Goal: Task Accomplishment & Management: Use online tool/utility

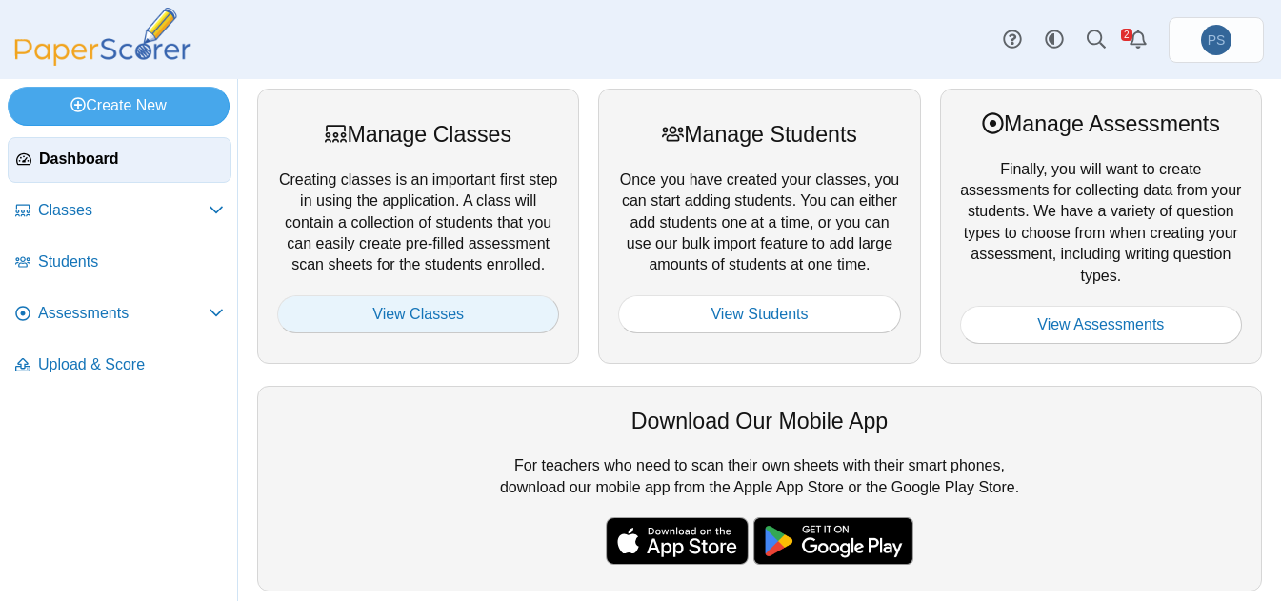
click at [420, 325] on link "View Classes" at bounding box center [418, 314] width 282 height 38
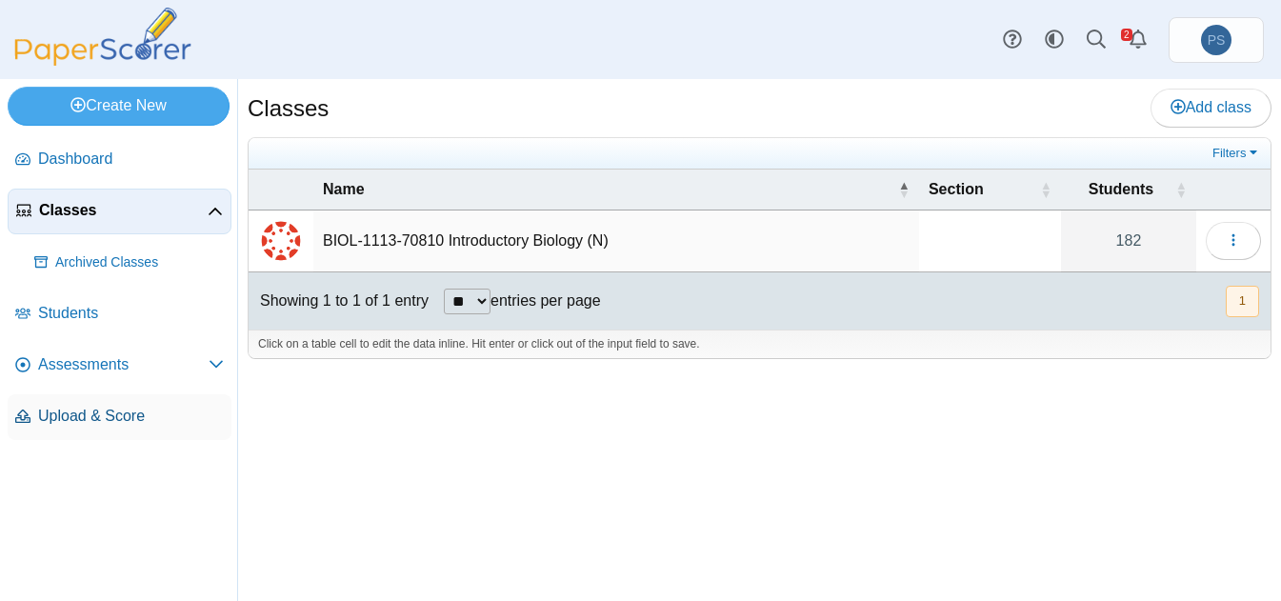
click at [74, 421] on span "Upload & Score" at bounding box center [131, 416] width 186 height 21
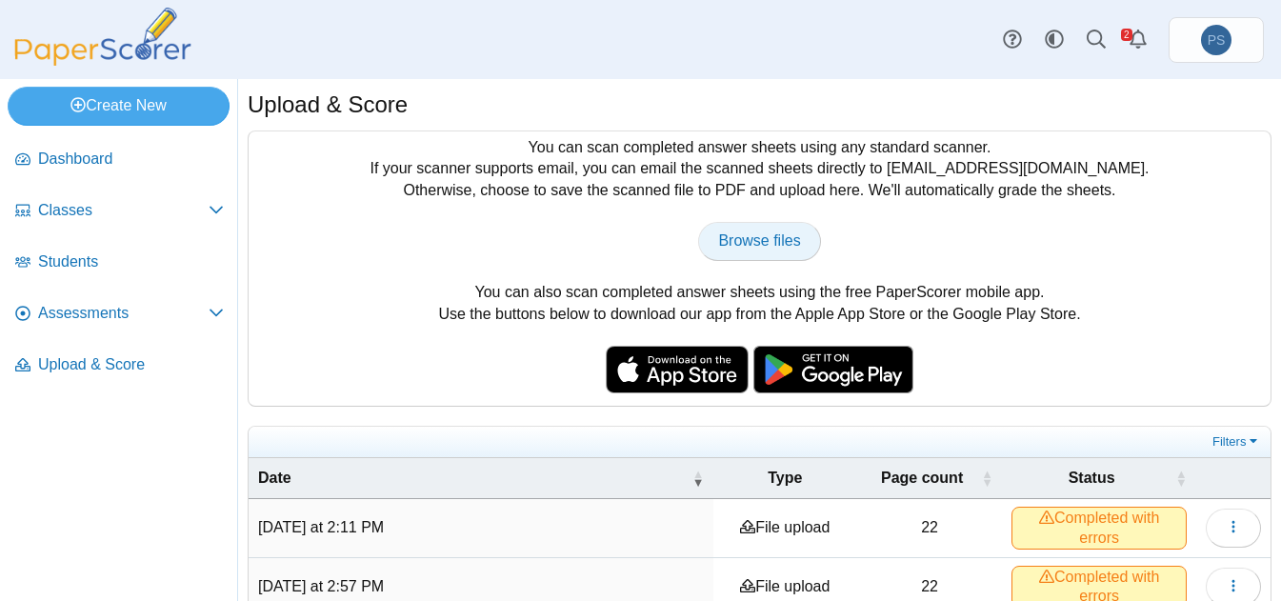
click at [770, 240] on span "Browse files" at bounding box center [759, 240] width 82 height 16
type input "**********"
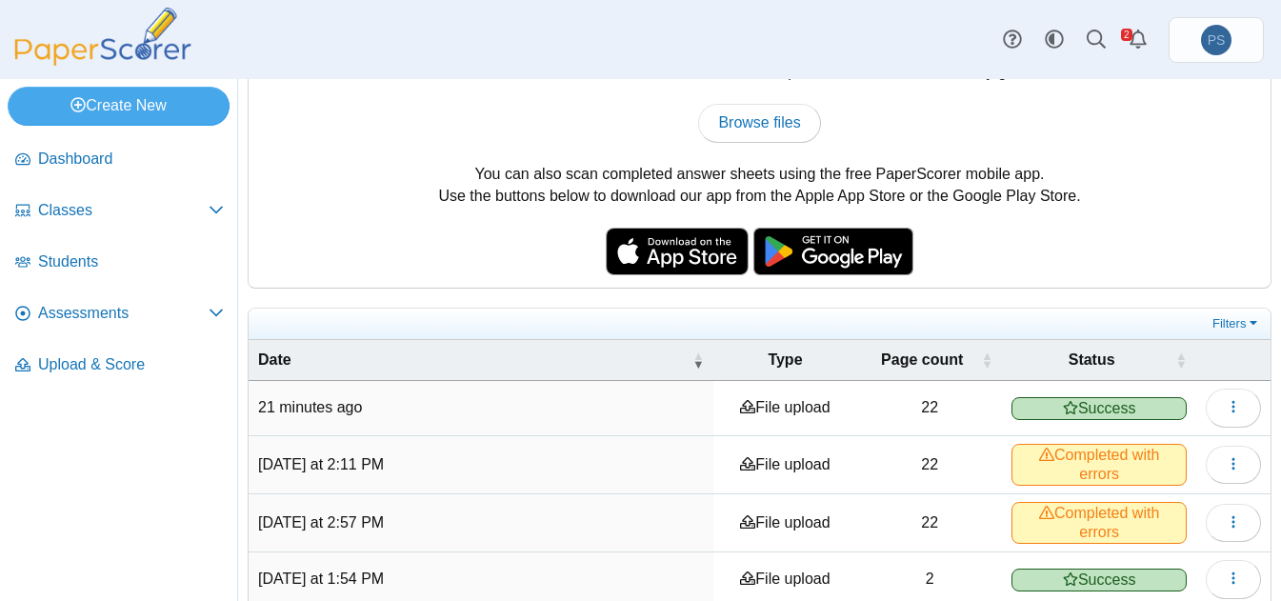
scroll to position [190, 0]
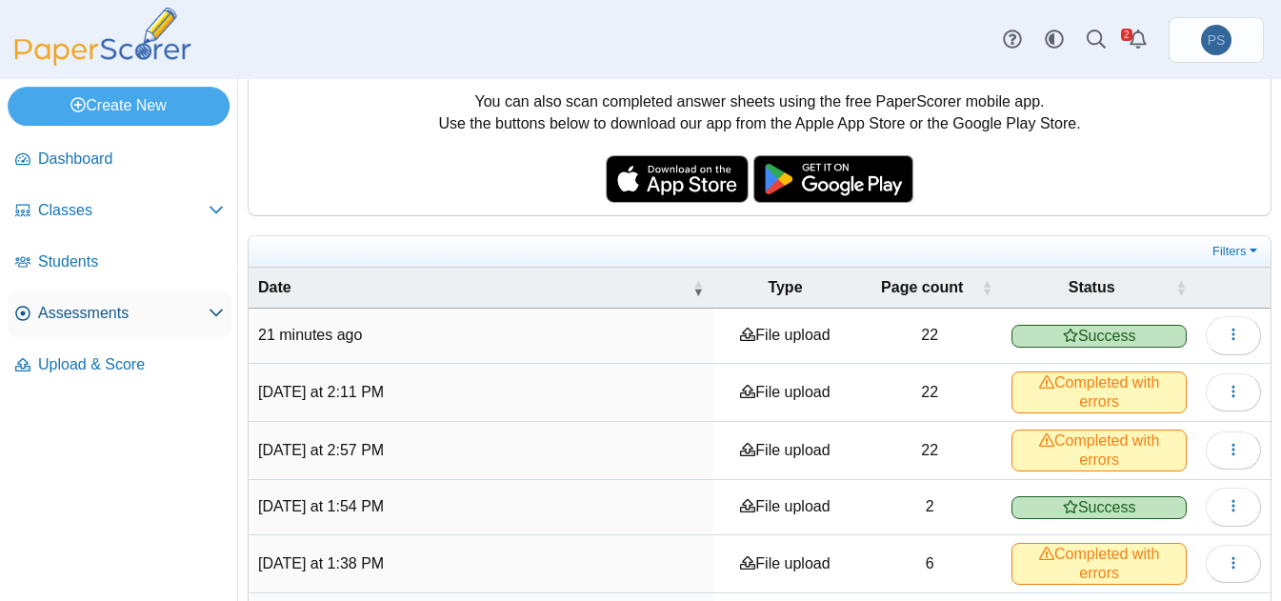
click at [96, 318] on span "Assessments" at bounding box center [123, 313] width 170 height 21
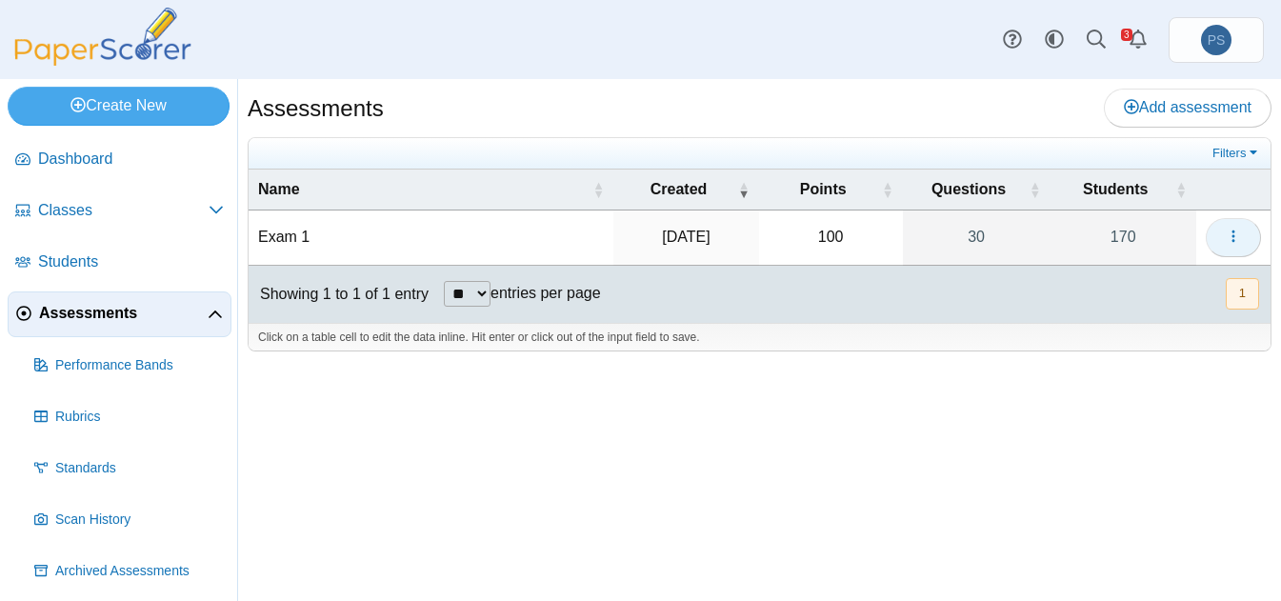
click at [1238, 241] on icon "button" at bounding box center [1233, 236] width 15 height 15
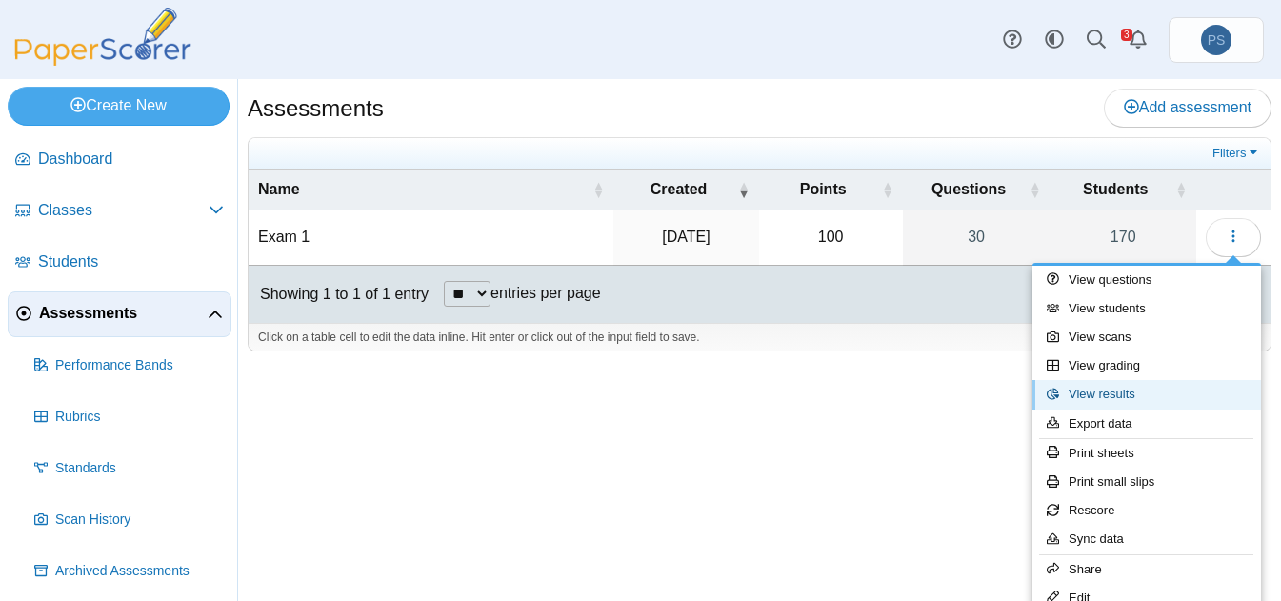
click at [1104, 391] on link "View results" at bounding box center [1146, 394] width 229 height 29
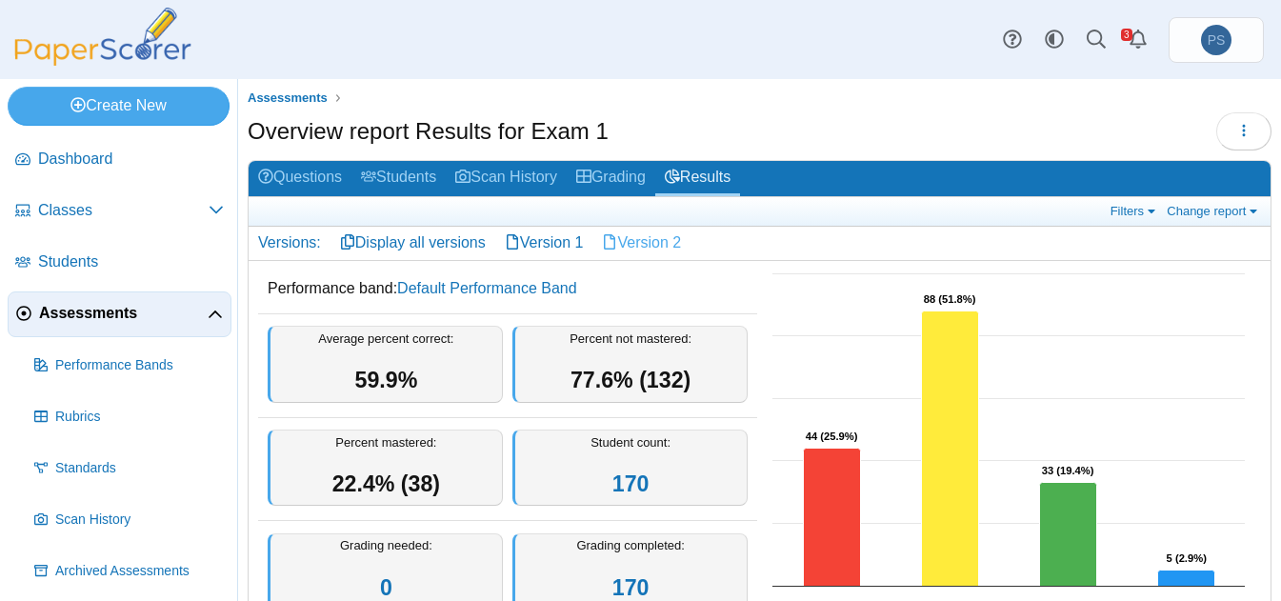
click at [660, 236] on link "Version 2" at bounding box center [641, 243] width 98 height 32
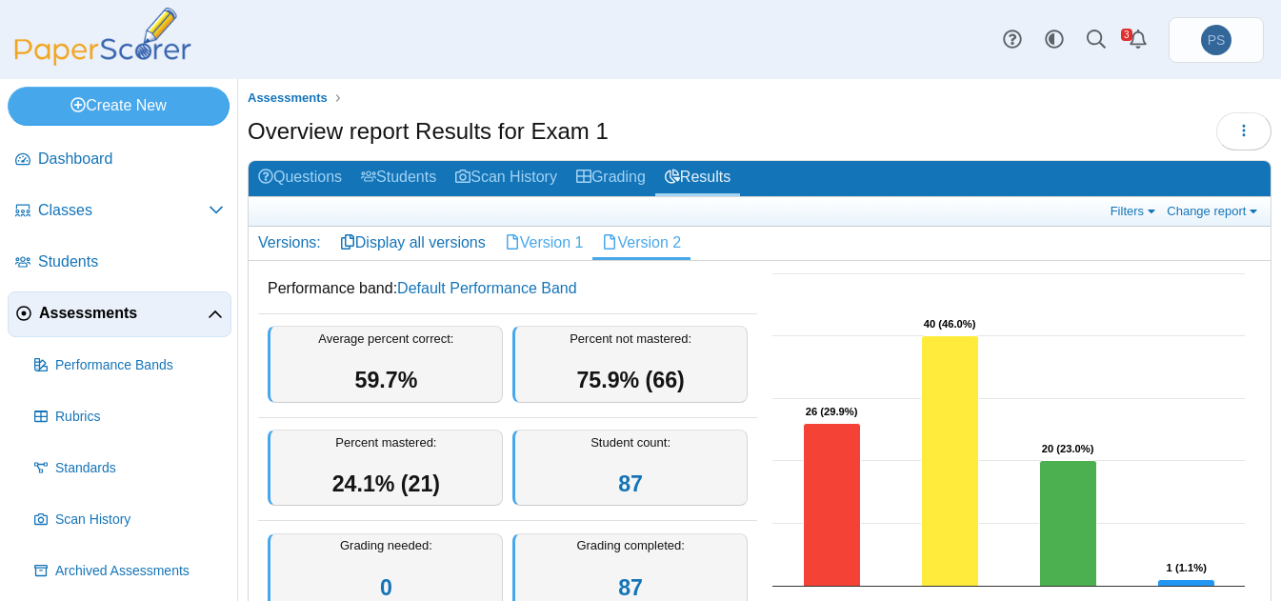
click at [553, 247] on link "Version 1" at bounding box center [544, 243] width 98 height 32
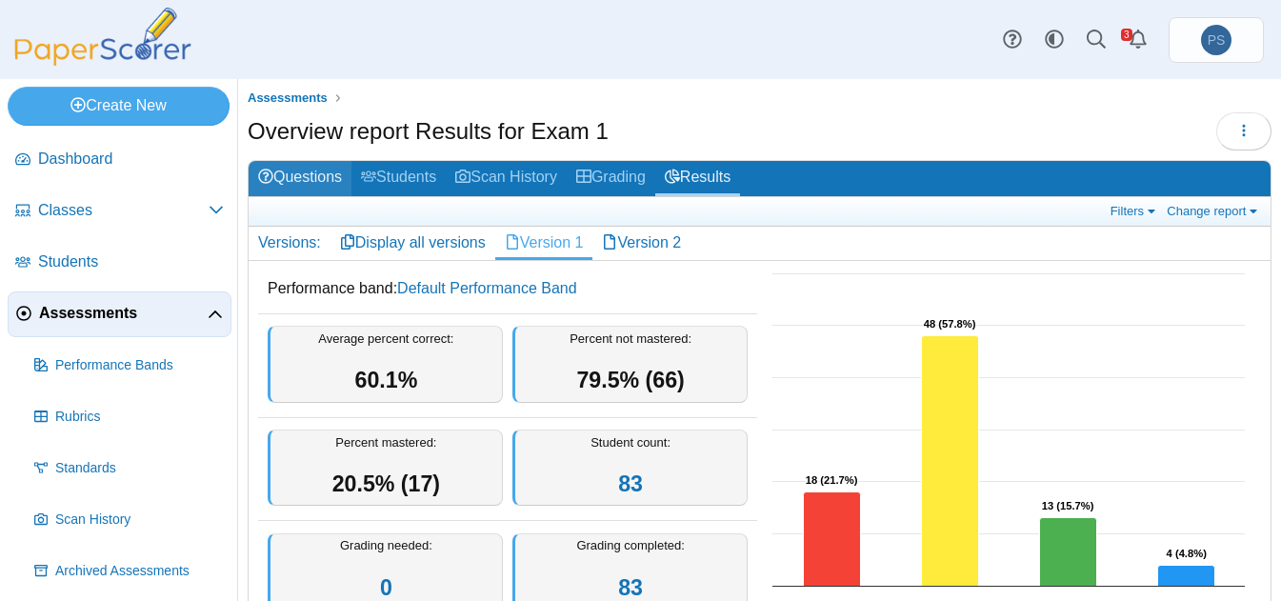
click at [310, 180] on link "Questions" at bounding box center [300, 178] width 103 height 35
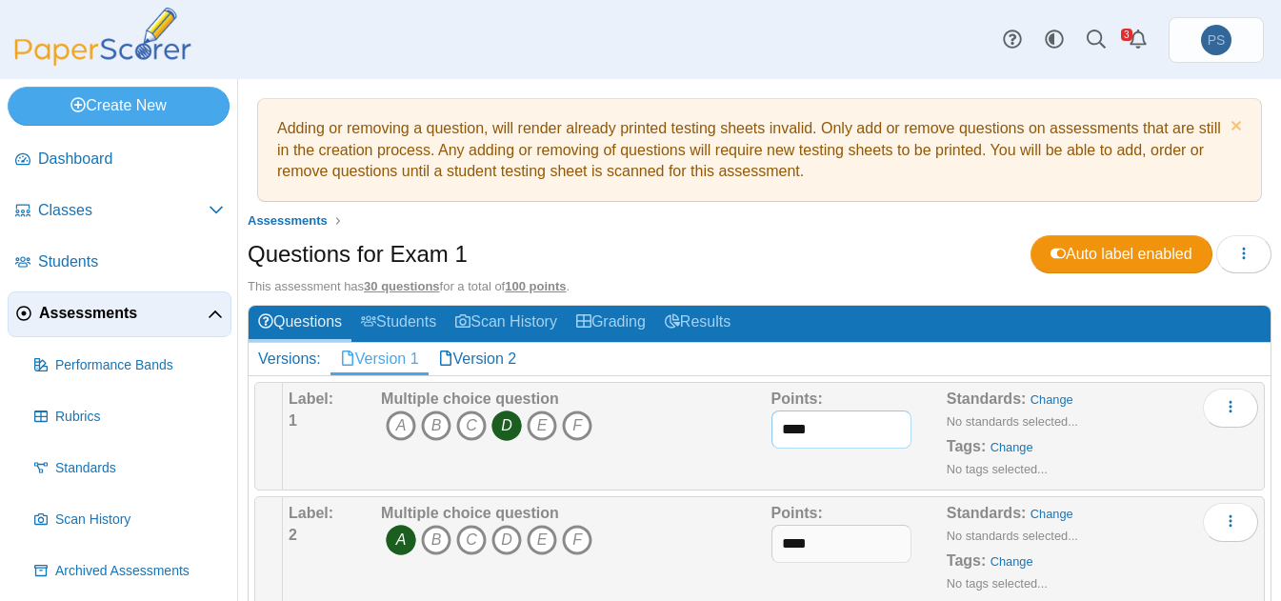
click at [810, 425] on input "****" at bounding box center [841, 429] width 140 height 38
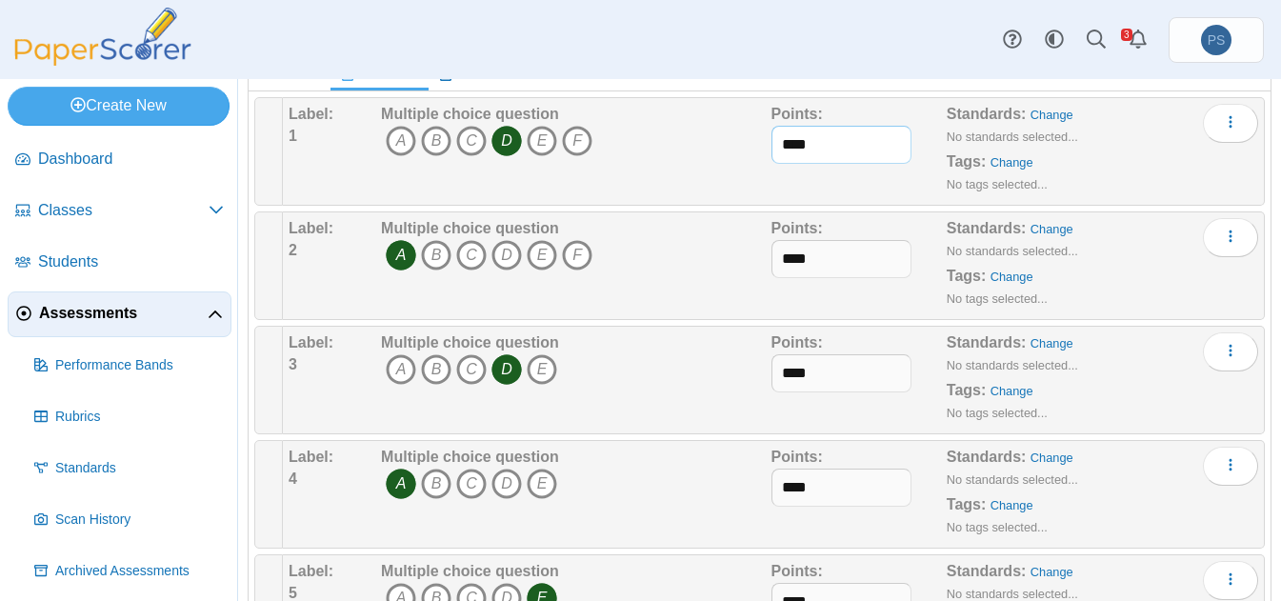
scroll to position [286, 0]
click at [1139, 46] on icon "Alerts" at bounding box center [1138, 39] width 19 height 19
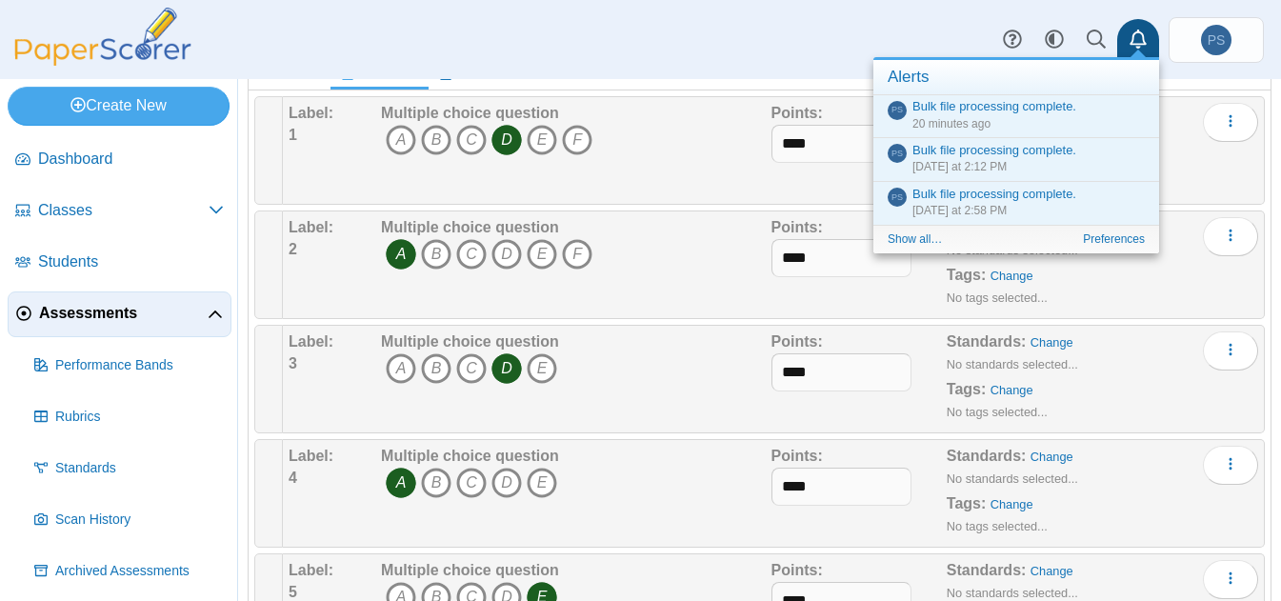
click at [1139, 46] on icon "Alerts" at bounding box center [1138, 39] width 19 height 19
